Goal: Information Seeking & Learning: Learn about a topic

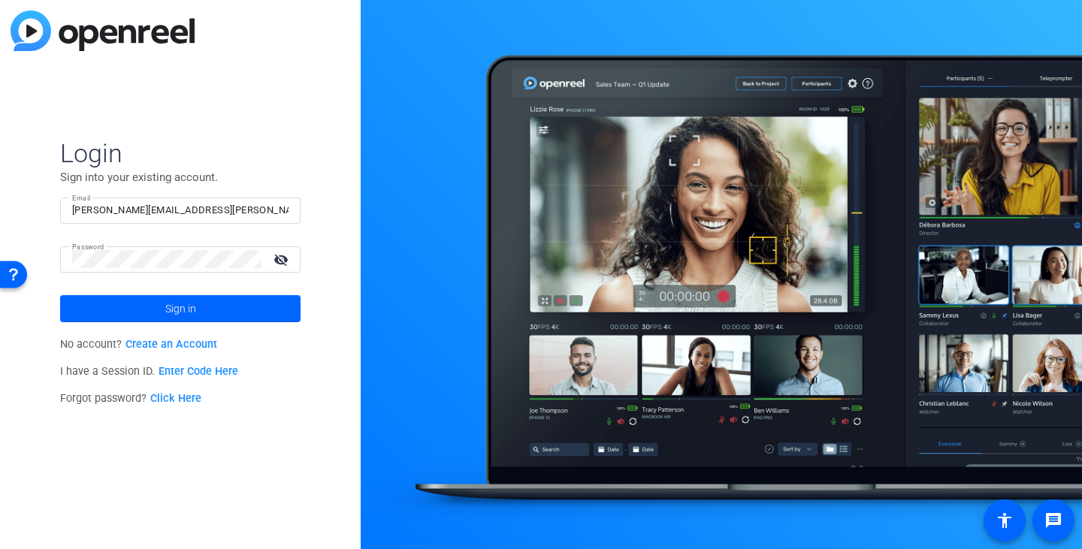
click at [282, 257] on mat-icon "visibility_off" at bounding box center [283, 260] width 36 height 22
click at [207, 310] on span at bounding box center [180, 309] width 240 height 36
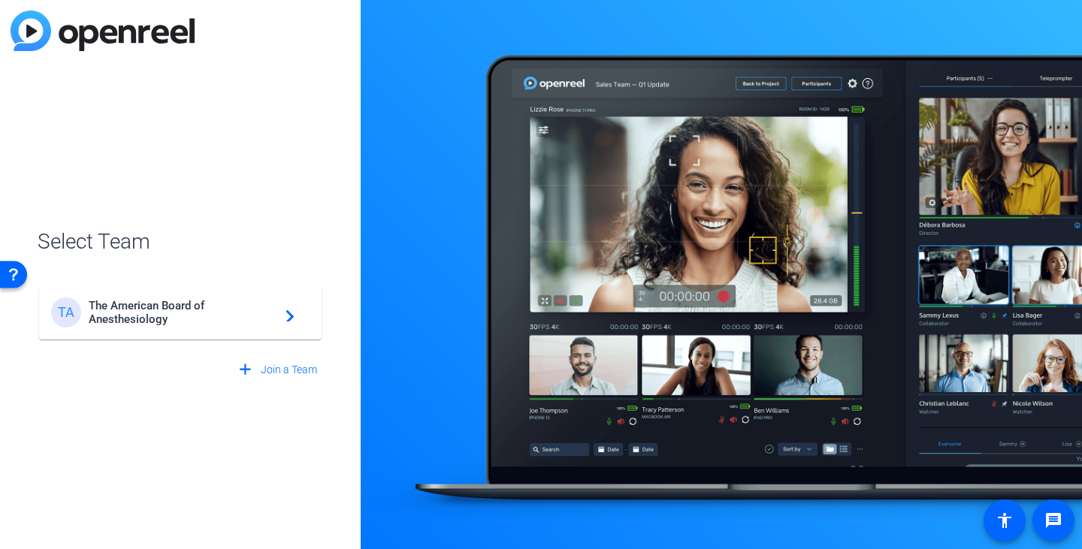
click at [196, 313] on span "The American Board of Anesthesiology" at bounding box center [183, 312] width 188 height 27
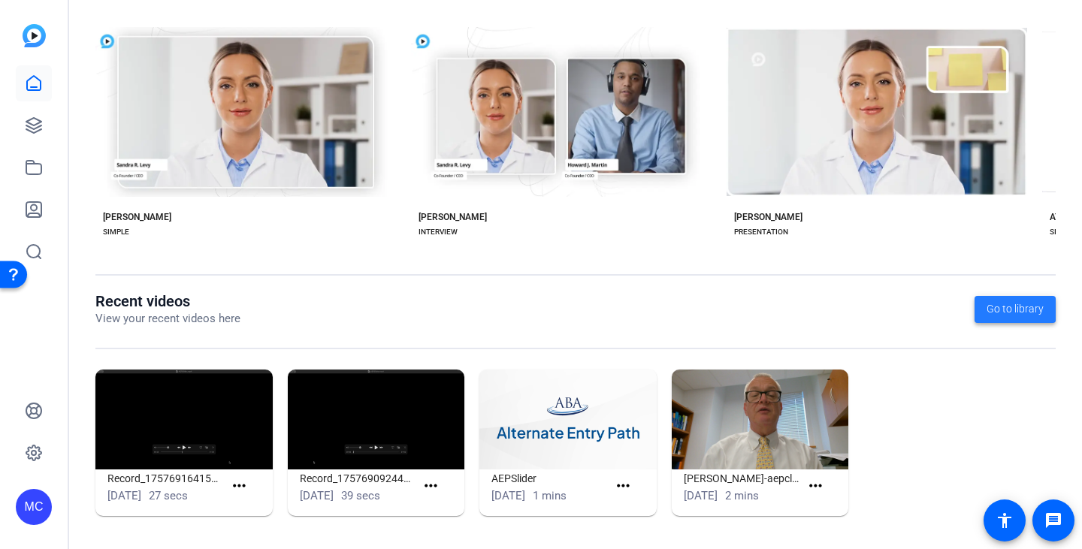
click at [1013, 301] on span "Go to library" at bounding box center [1015, 309] width 57 height 16
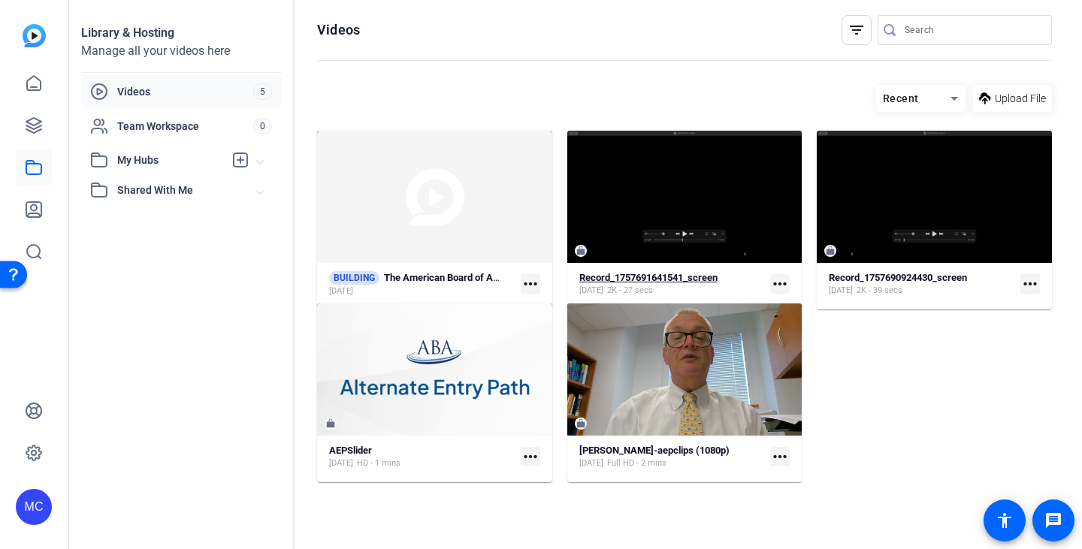
click at [710, 276] on strong "Record_1757691641541_screen" at bounding box center [648, 277] width 138 height 11
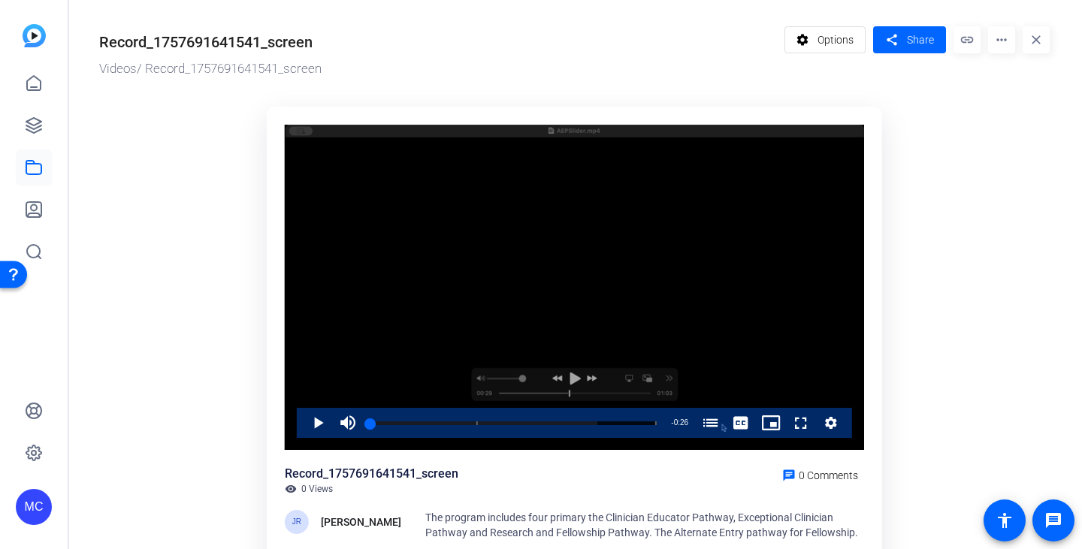
click at [569, 379] on div "Video Player" at bounding box center [574, 288] width 579 height 326
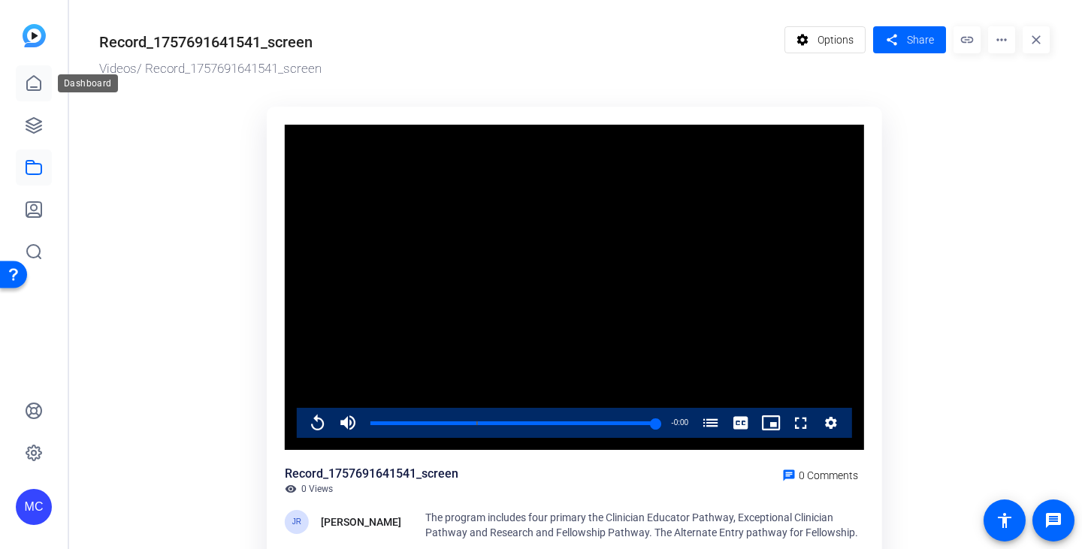
click at [30, 83] on icon at bounding box center [34, 83] width 18 height 18
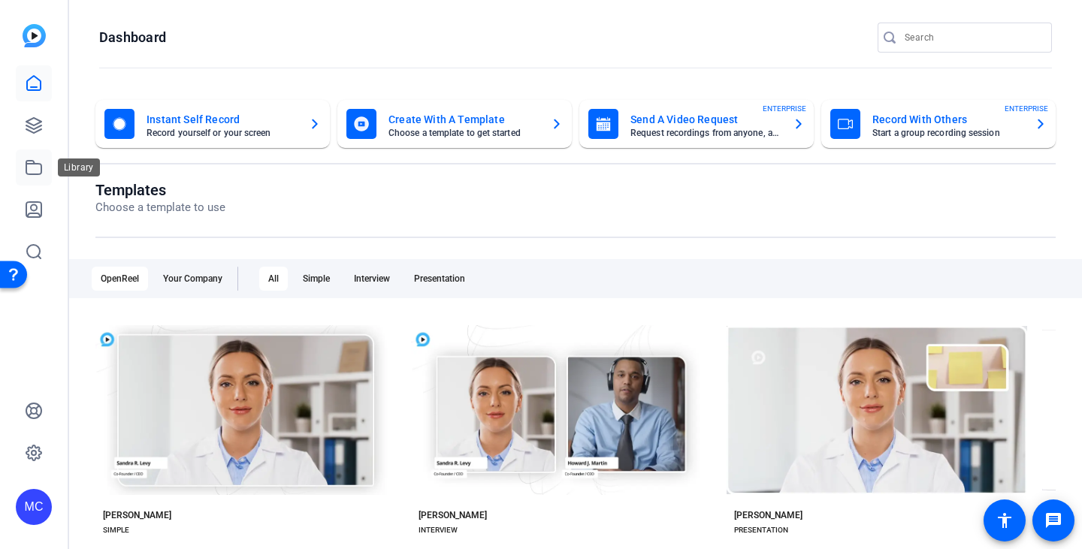
click at [31, 169] on icon at bounding box center [34, 168] width 18 height 18
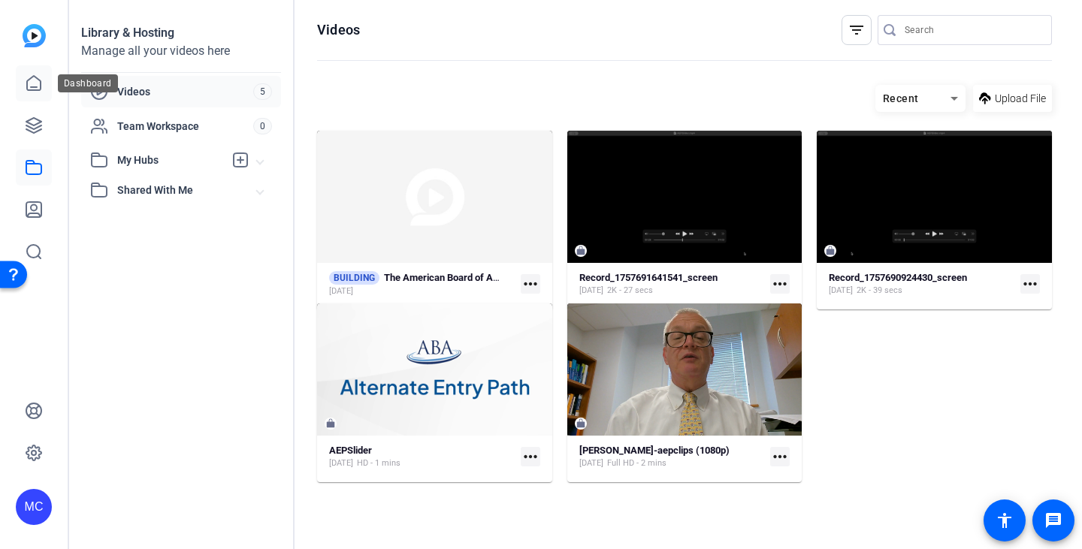
click at [27, 86] on icon at bounding box center [34, 83] width 14 height 14
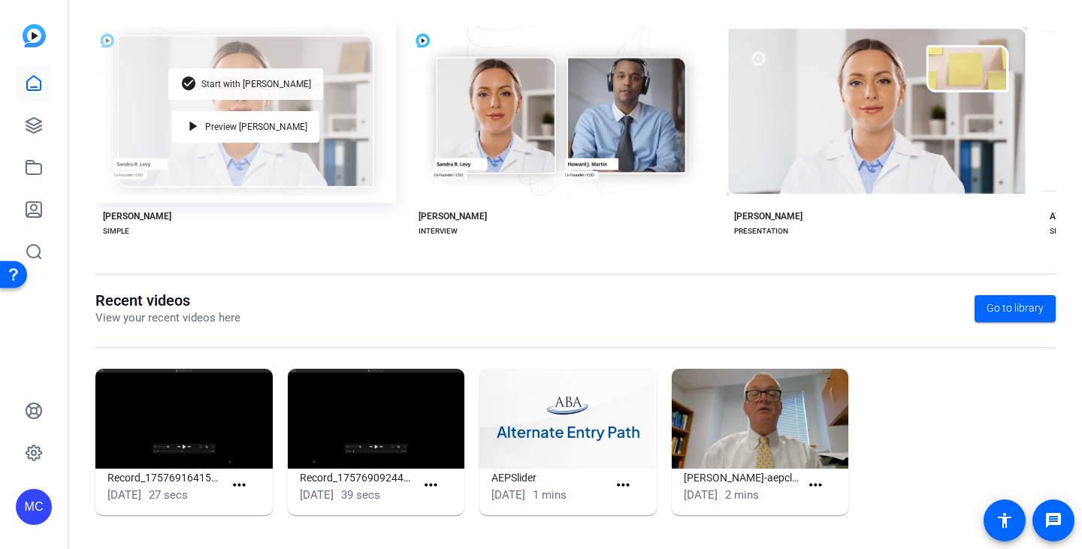
scroll to position [298, 0]
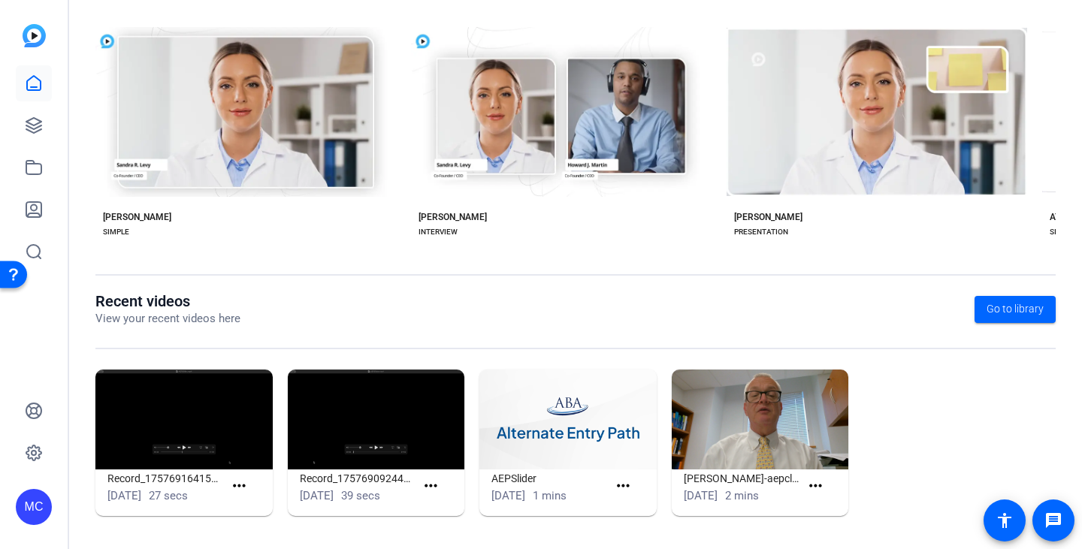
click at [531, 431] on img at bounding box center [567, 420] width 177 height 100
click at [534, 493] on div "AEPSlider" at bounding box center [550, 502] width 55 height 18
click at [527, 483] on h1 "AEPSlider" at bounding box center [549, 479] width 116 height 18
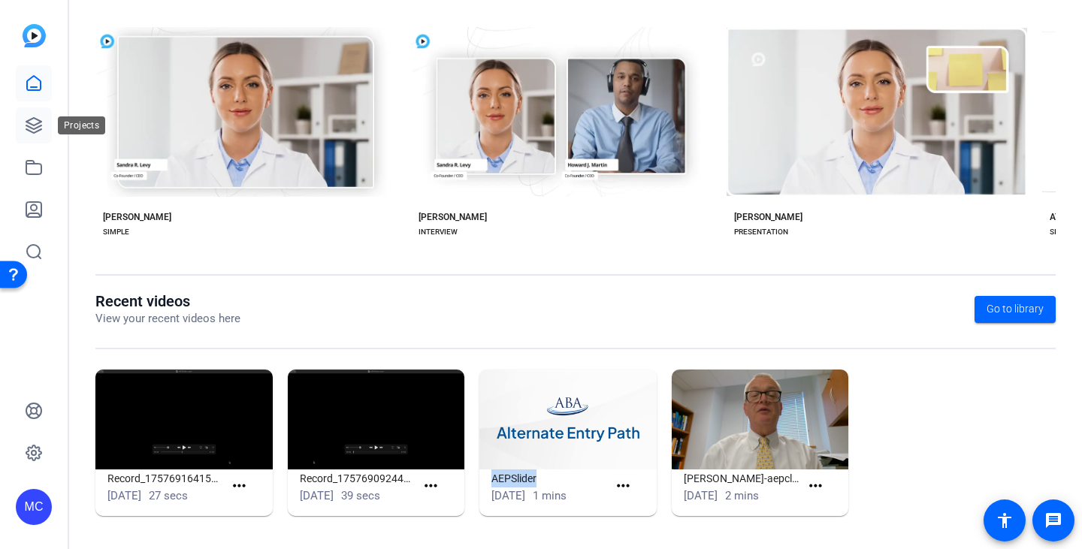
click at [37, 137] on link at bounding box center [34, 125] width 36 height 36
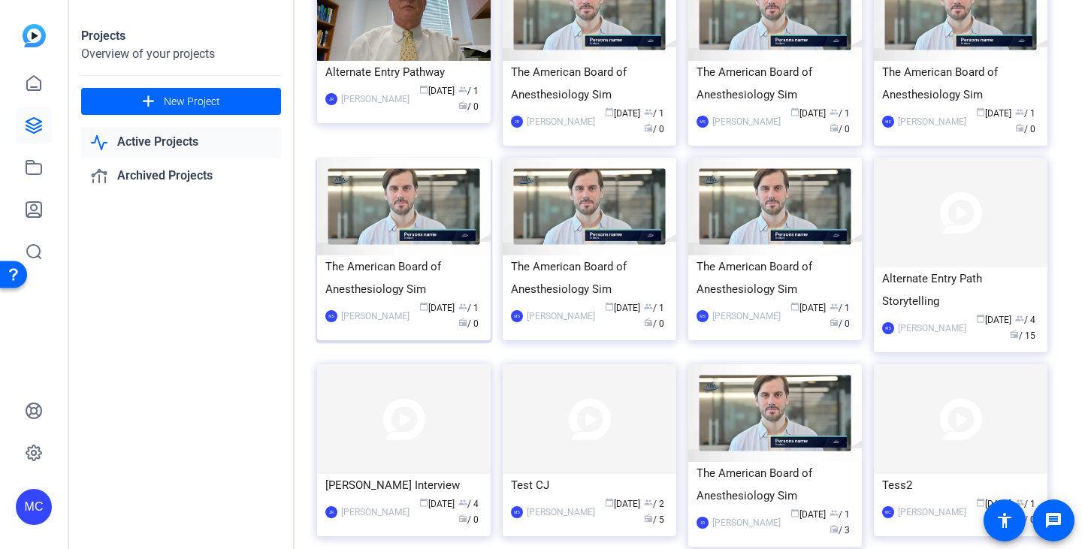
scroll to position [153, 0]
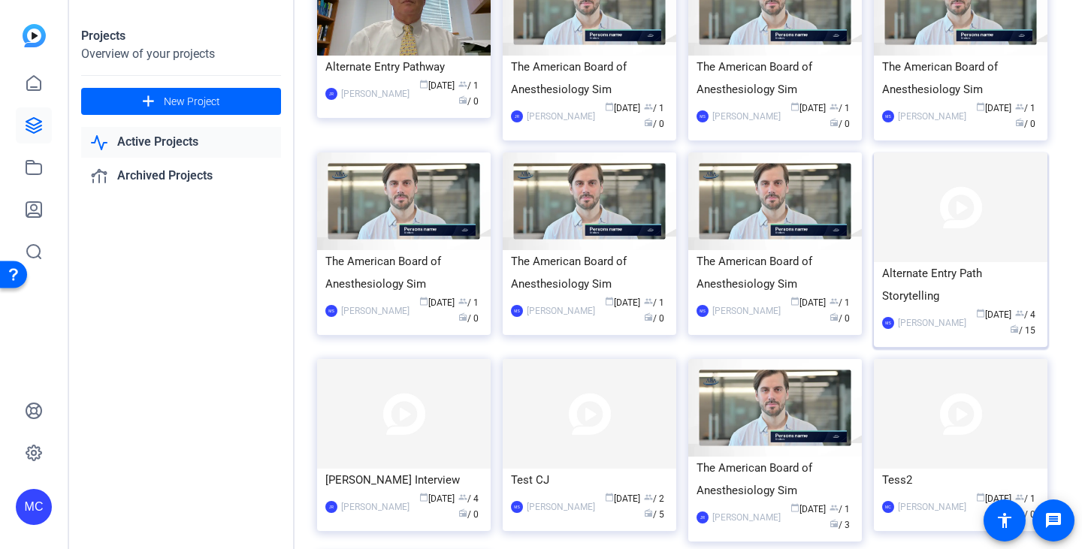
click at [951, 272] on div "Alternate Entry Path Storytelling" at bounding box center [960, 284] width 157 height 45
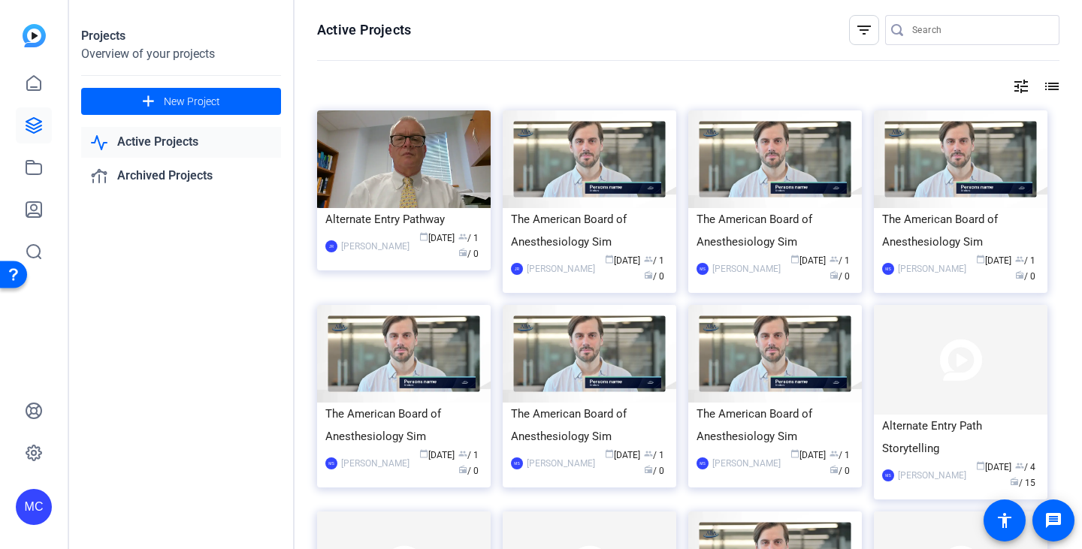
click at [171, 135] on link "Active Projects" at bounding box center [181, 142] width 200 height 31
click at [168, 174] on link "Archived Projects" at bounding box center [181, 176] width 200 height 31
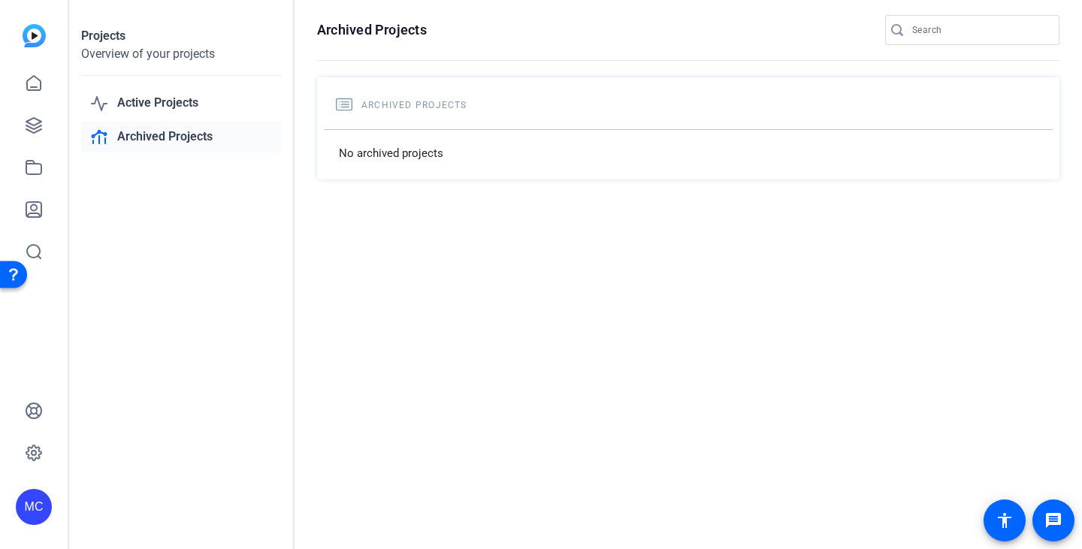
click at [168, 137] on link "Archived Projects" at bounding box center [181, 137] width 200 height 31
click at [167, 97] on link "Active Projects" at bounding box center [181, 103] width 200 height 31
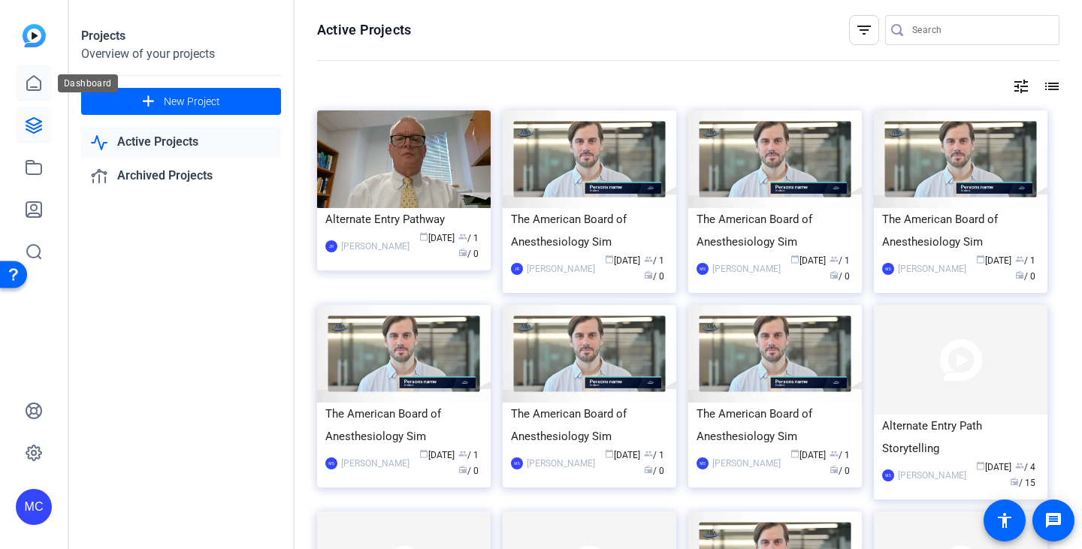
click at [37, 82] on icon at bounding box center [34, 83] width 18 height 18
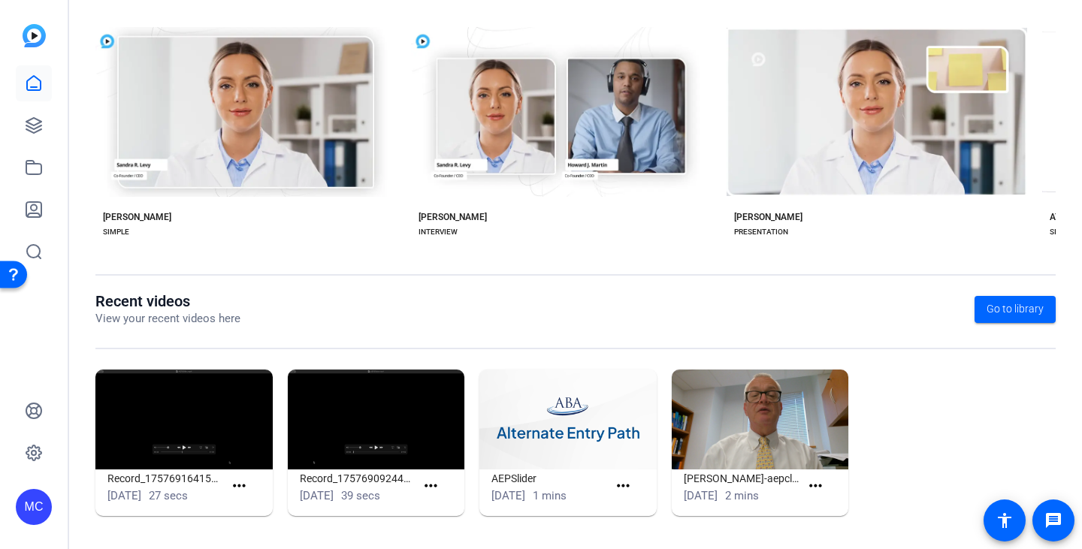
click at [768, 435] on img at bounding box center [760, 420] width 177 height 100
click at [745, 485] on h1 "robert-gaiser-aepclips (1080p)" at bounding box center [742, 479] width 116 height 18
click at [736, 476] on h1 "robert-gaiser-aepclips (1080p)" at bounding box center [742, 479] width 116 height 18
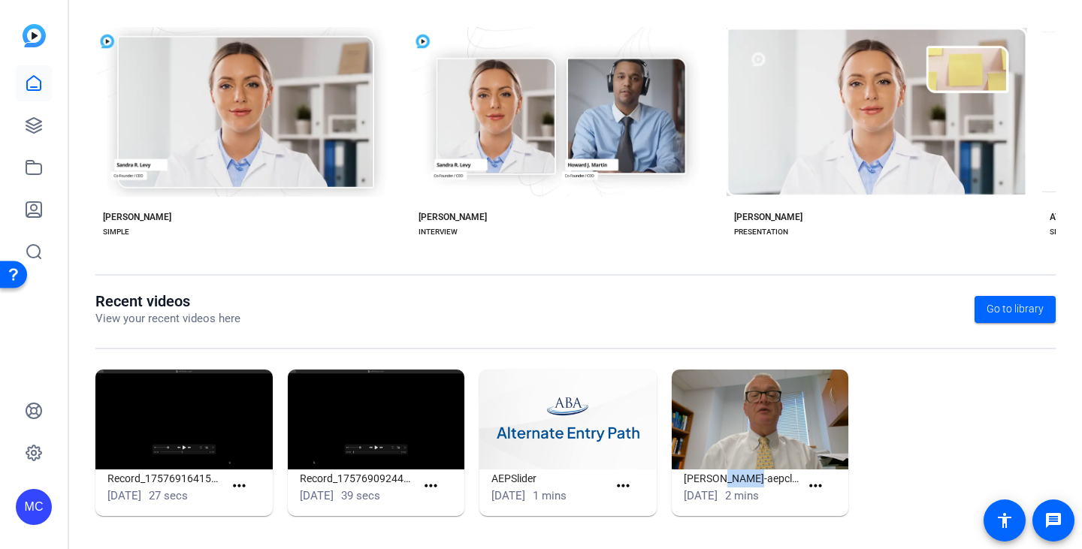
click at [736, 476] on h1 "robert-gaiser-aepclips (1080p)" at bounding box center [742, 479] width 116 height 18
click at [416, 410] on img at bounding box center [376, 420] width 177 height 100
click at [229, 442] on img at bounding box center [183, 420] width 177 height 100
click at [182, 458] on img at bounding box center [183, 420] width 177 height 100
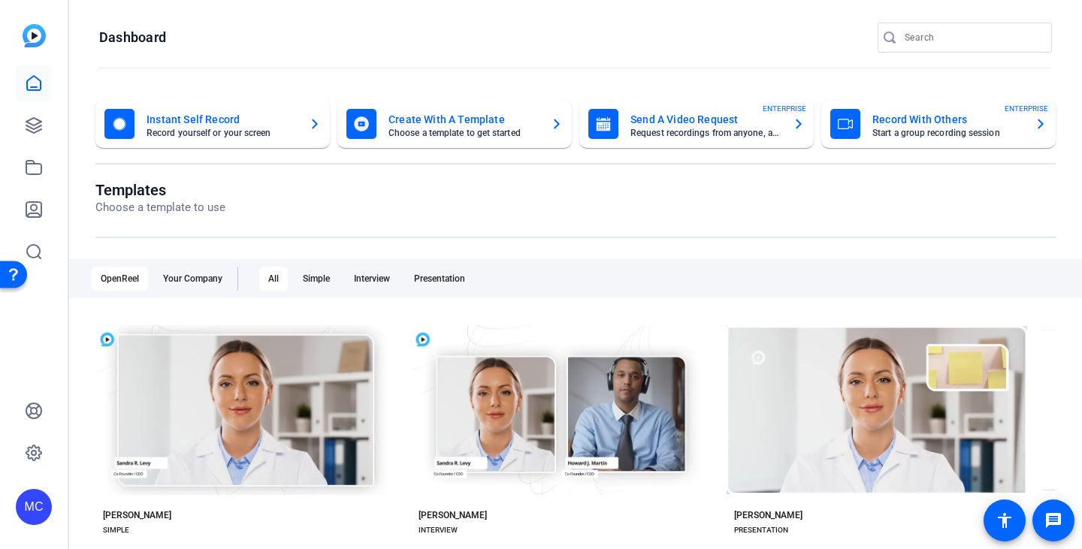
scroll to position [3, 0]
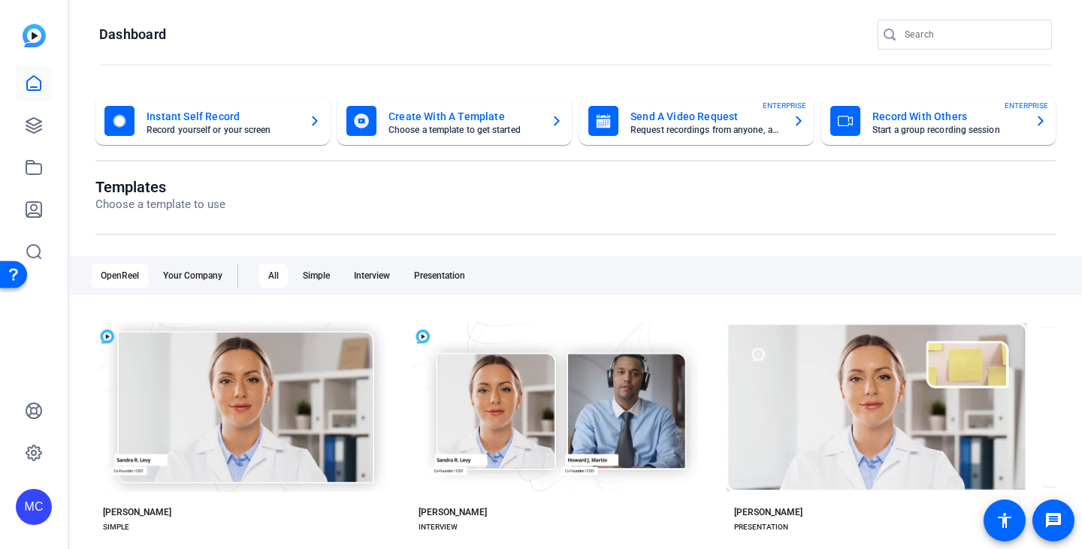
click at [32, 36] on img at bounding box center [34, 35] width 23 height 23
click at [144, 47] on openreel-page-title "Dashboard" at bounding box center [575, 35] width 953 height 30
click at [29, 84] on icon at bounding box center [34, 83] width 18 height 18
click at [27, 130] on icon at bounding box center [33, 125] width 15 height 15
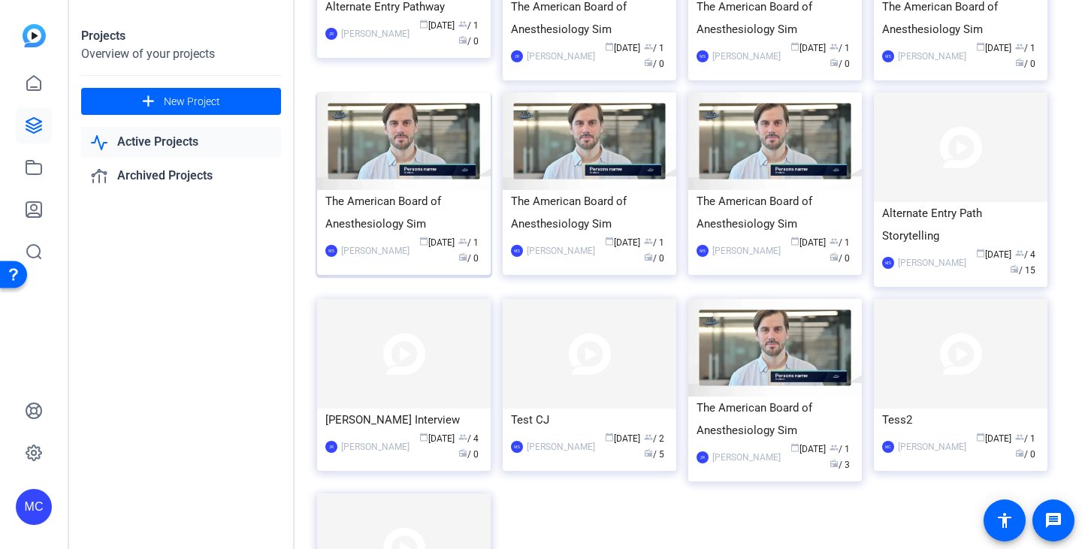
scroll to position [94, 0]
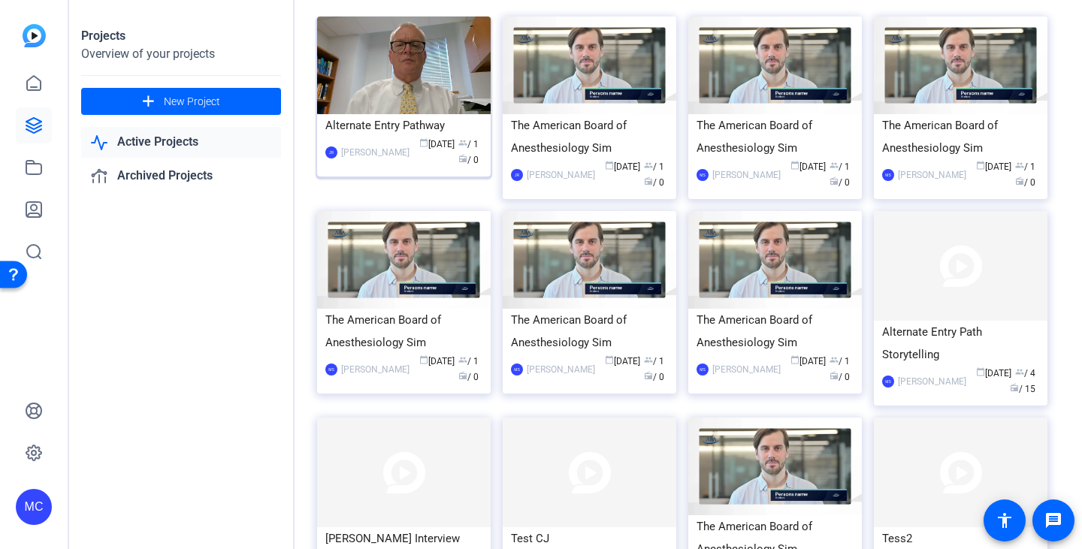
click at [355, 128] on div "Alternate Entry Pathway" at bounding box center [403, 125] width 157 height 23
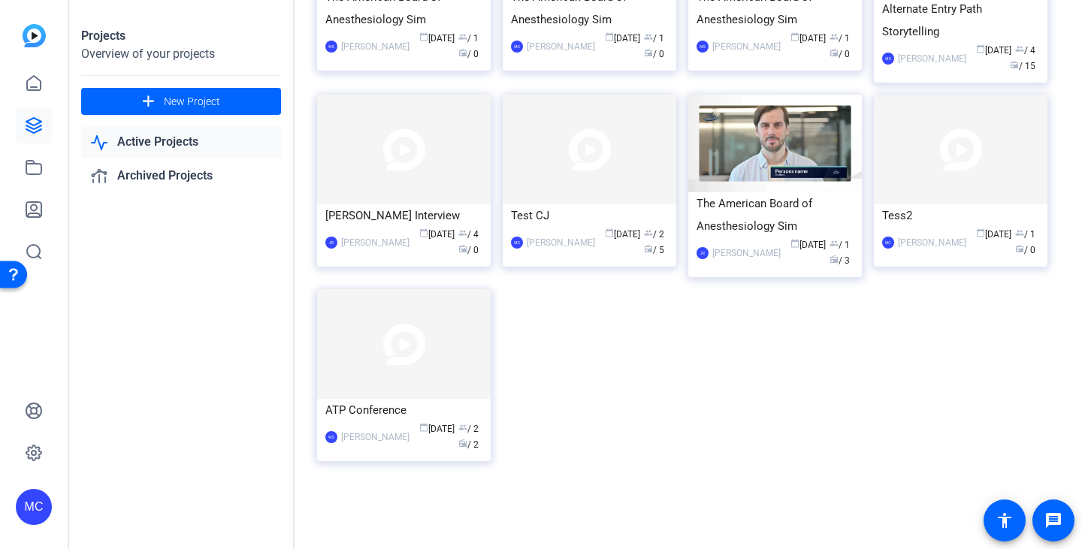
scroll to position [417, 0]
click at [177, 171] on link "Archived Projects" at bounding box center [181, 176] width 200 height 31
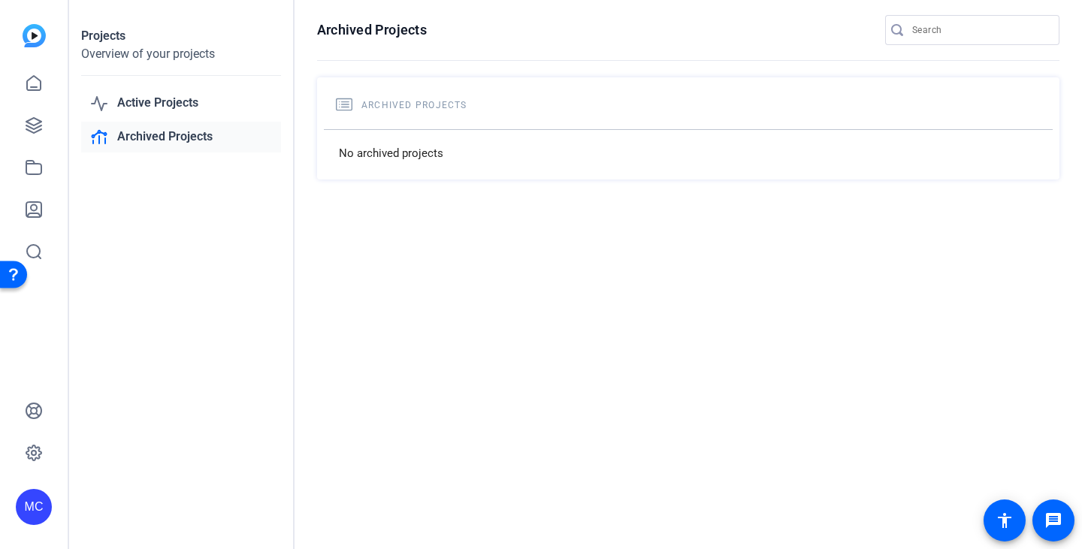
click at [182, 137] on link "Archived Projects" at bounding box center [181, 137] width 200 height 31
click at [174, 98] on link "Active Projects" at bounding box center [181, 103] width 200 height 31
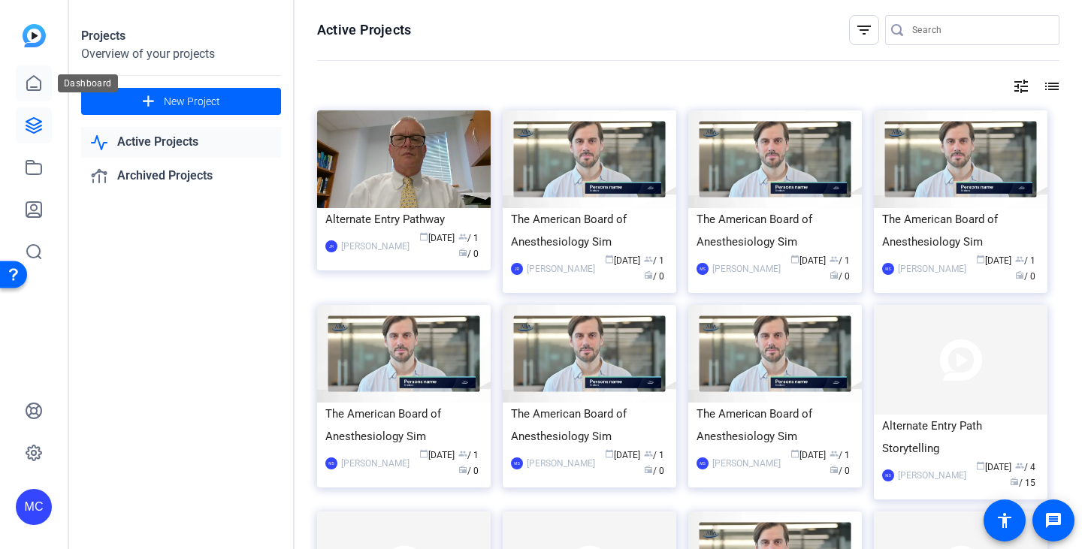
click at [30, 85] on icon at bounding box center [34, 83] width 18 height 18
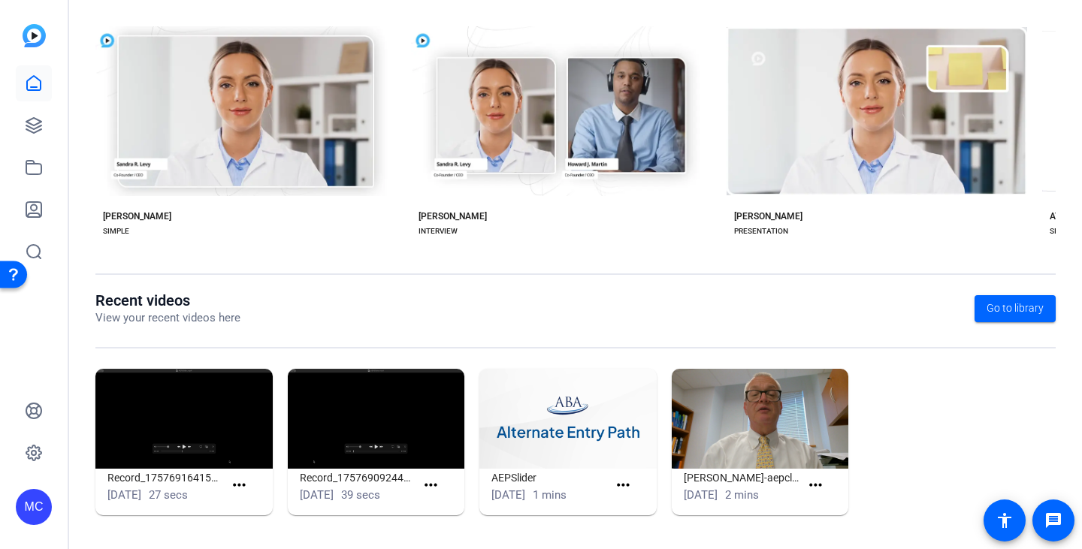
scroll to position [298, 0]
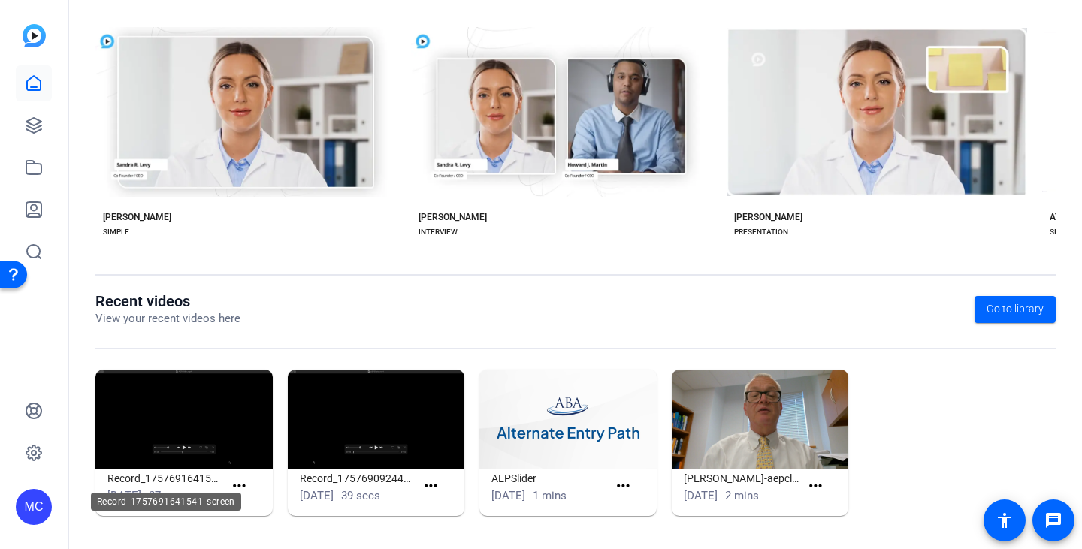
click at [178, 478] on h1 "Record_1757691641541_screen" at bounding box center [165, 479] width 116 height 18
click at [1004, 301] on span "Go to library" at bounding box center [1015, 309] width 57 height 16
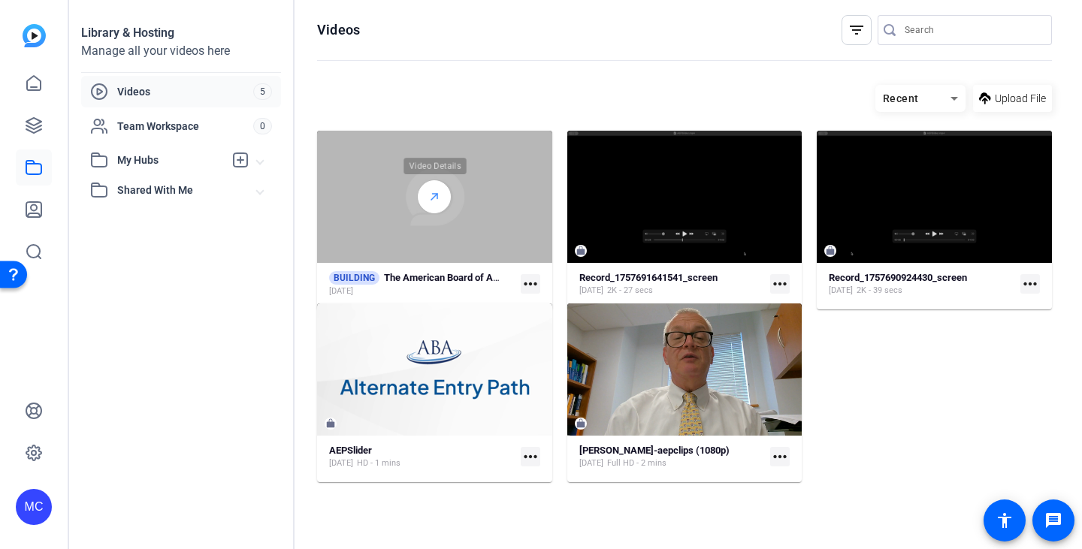
click at [434, 203] on icon at bounding box center [434, 197] width 12 height 18
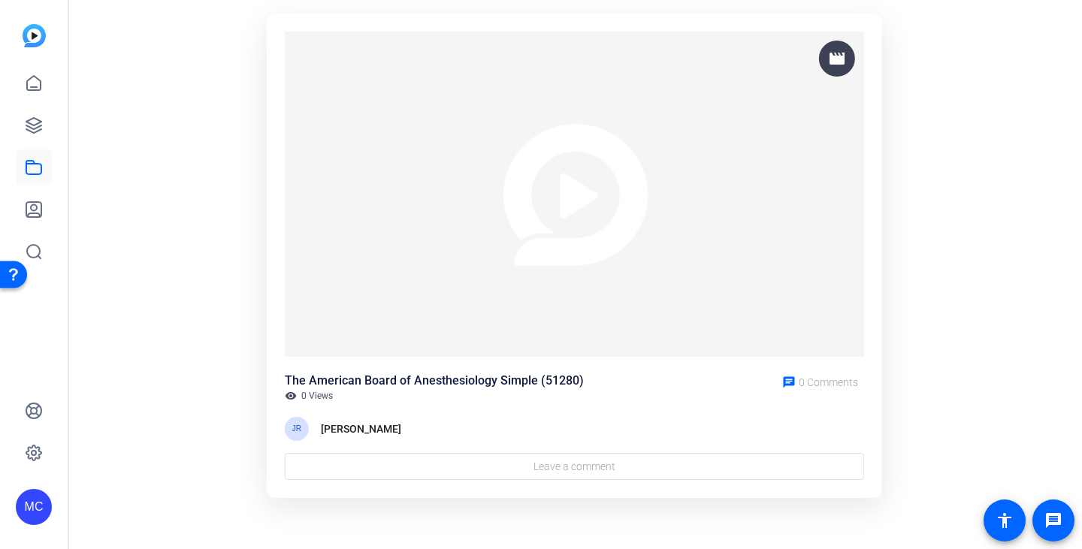
scroll to position [92, 0]
click at [570, 195] on img at bounding box center [574, 195] width 579 height 326
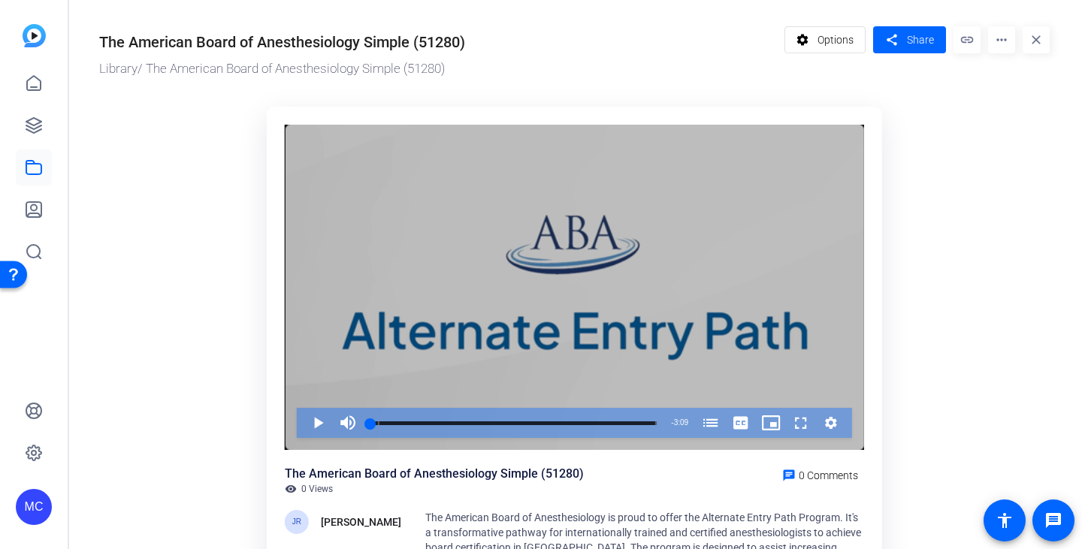
click at [303, 422] on span "Video Player" at bounding box center [303, 423] width 0 height 30
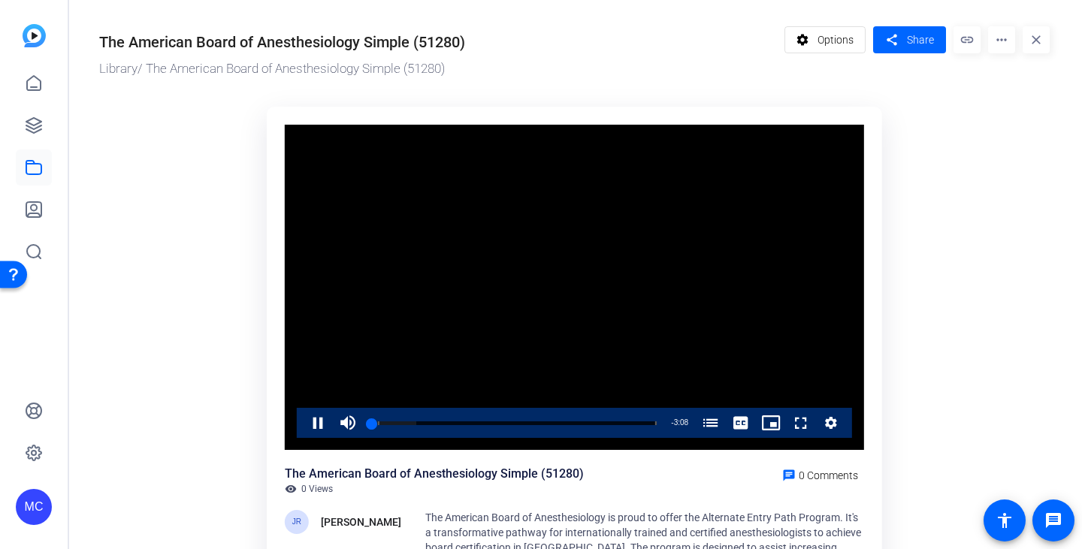
click at [786, 422] on span "Video Player" at bounding box center [786, 423] width 0 height 30
